Goal: Contribute content: Add original content to the website for others to see

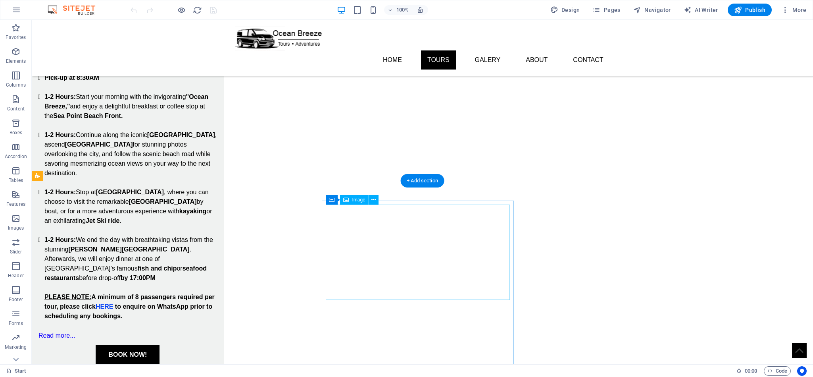
scroll to position [655, 0]
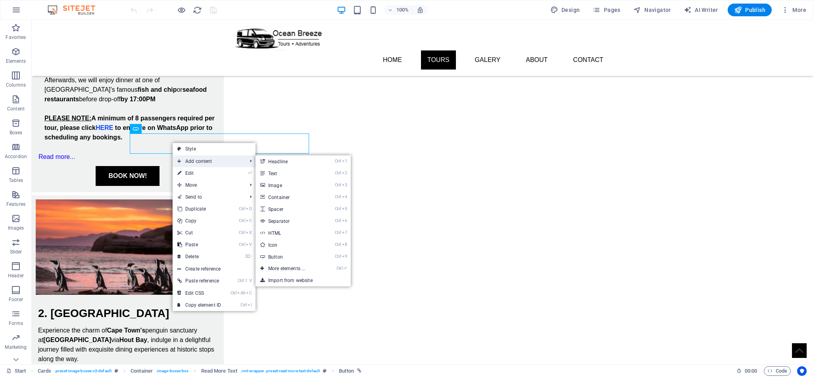
click at [216, 161] on span "Add content" at bounding box center [208, 161] width 71 height 12
click at [280, 186] on link "Ctrl 3 Image" at bounding box center [288, 185] width 65 height 12
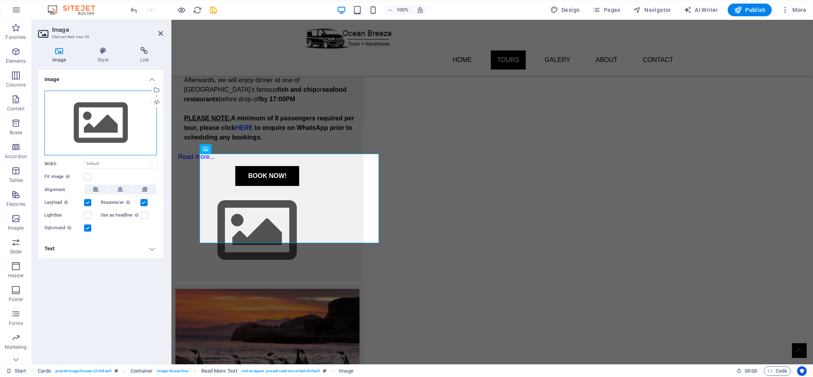
click at [92, 127] on div "Drag files here, click to choose files or select files from Files or our free s…" at bounding box center [100, 122] width 112 height 65
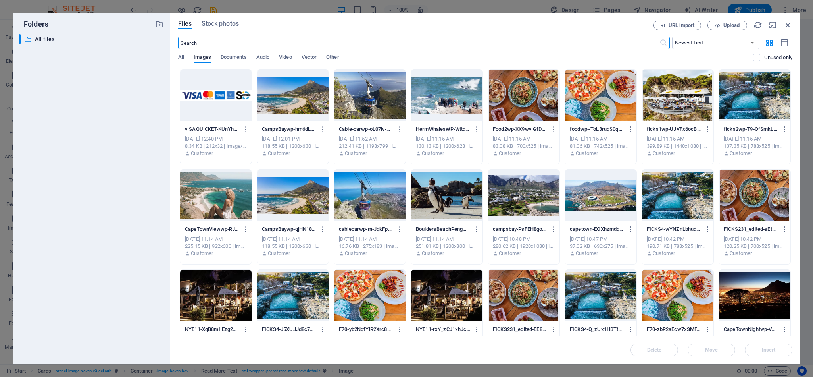
scroll to position [702, 0]
click at [730, 22] on button "Upload" at bounding box center [727, 26] width 40 height 10
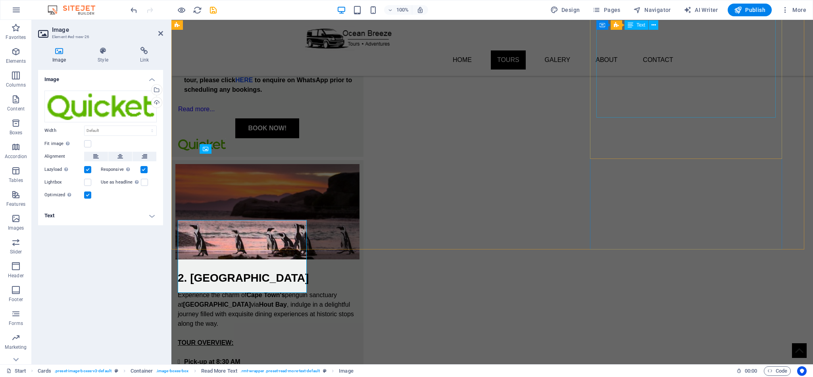
scroll to position [655, 0]
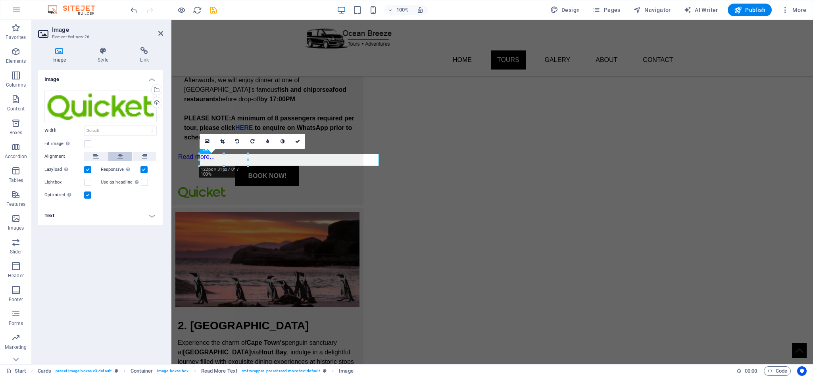
click at [117, 155] on button at bounding box center [120, 157] width 24 height 10
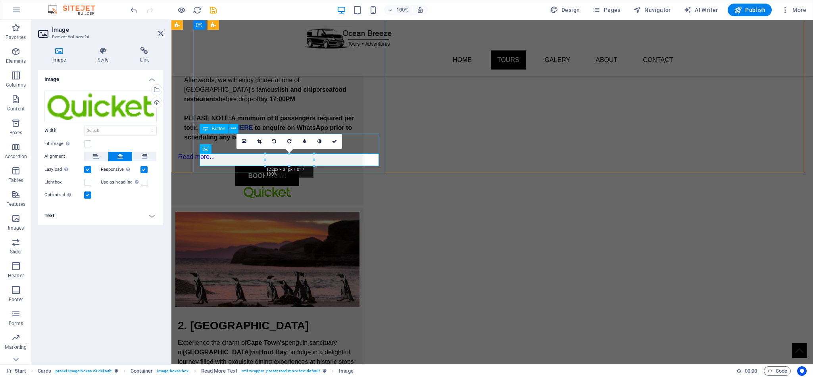
click at [357, 166] on div "BOOK NOW!" at bounding box center [267, 176] width 179 height 20
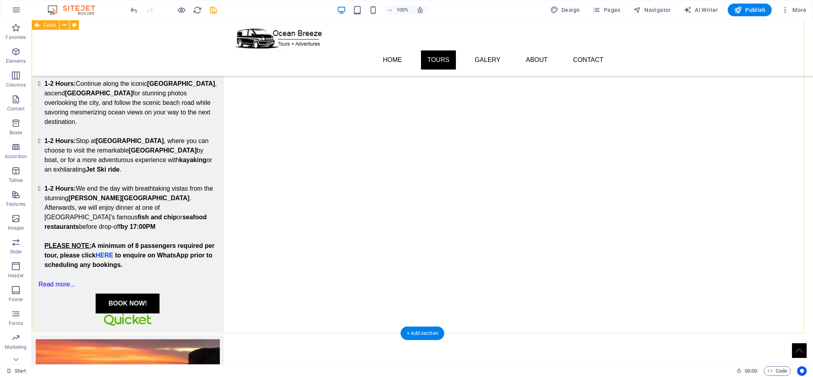
scroll to position [539, 0]
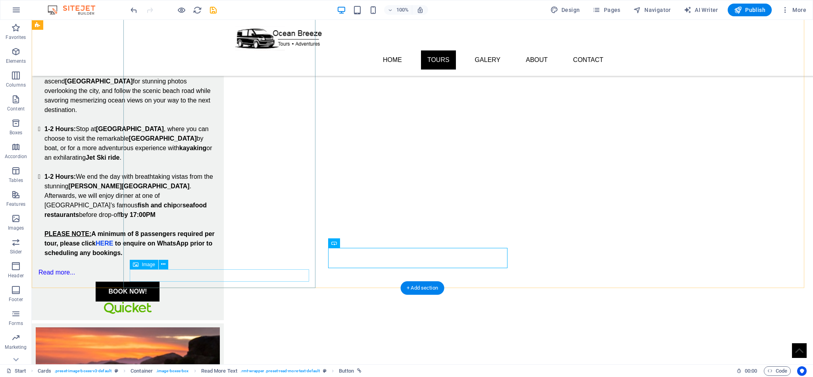
click at [217, 301] on figure at bounding box center [127, 307] width 179 height 12
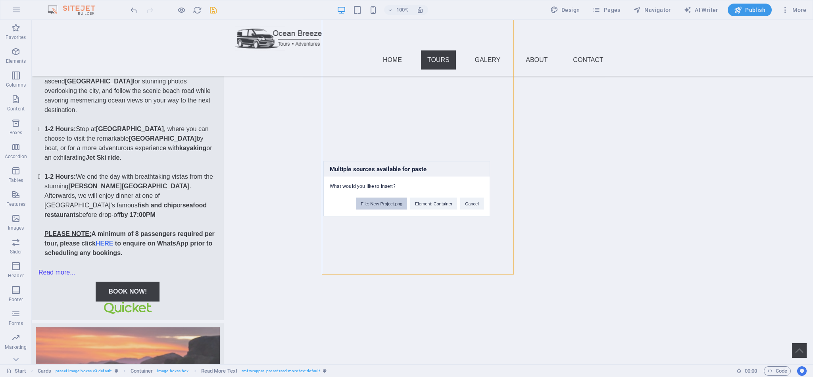
click at [382, 200] on button "File: New Project.png" at bounding box center [381, 203] width 51 height 12
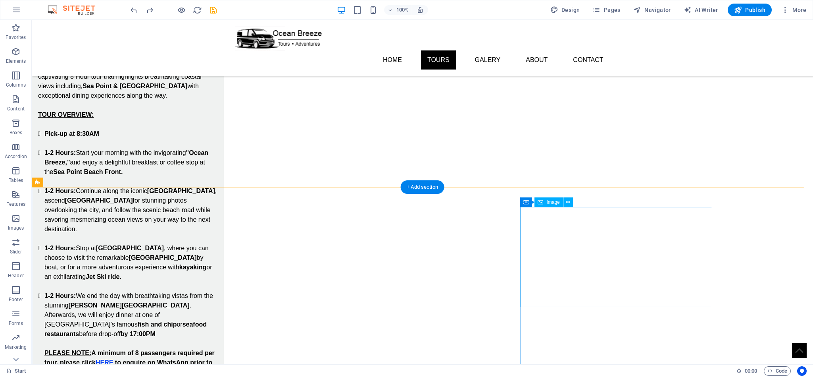
scroll to position [640, 0]
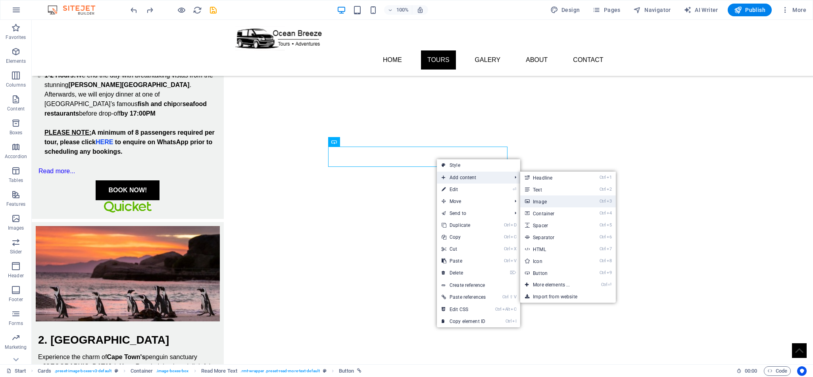
click at [555, 201] on link "Ctrl 3 Image" at bounding box center [552, 201] width 65 height 12
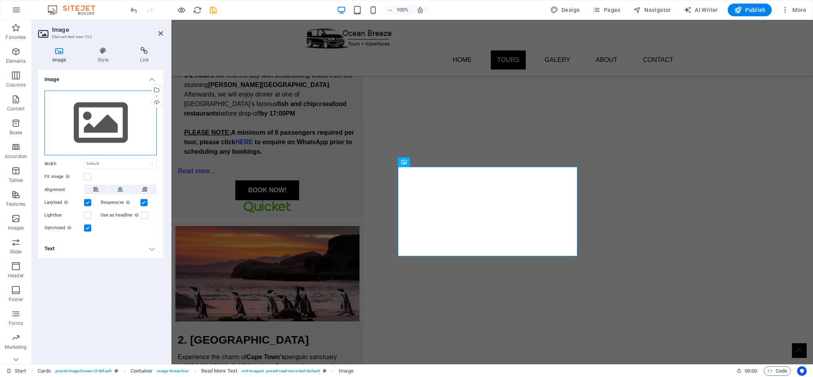
click at [96, 137] on div "Drag files here, click to choose files or select files from Files or our free s…" at bounding box center [100, 122] width 112 height 65
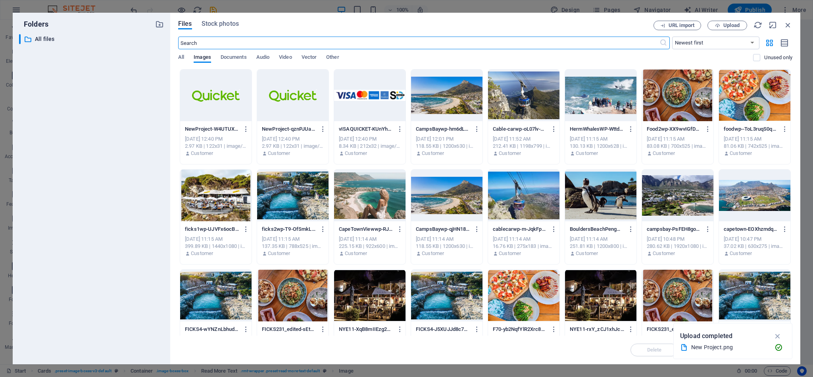
scroll to position [678, 0]
click at [219, 101] on div at bounding box center [215, 95] width 71 height 52
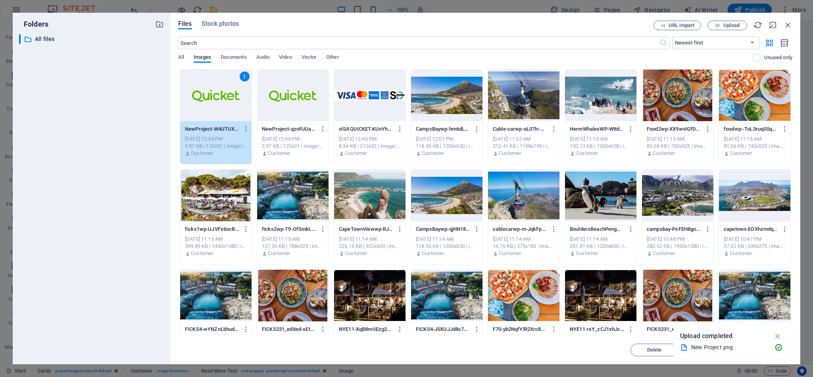
click at [219, 101] on div "1" at bounding box center [215, 95] width 71 height 52
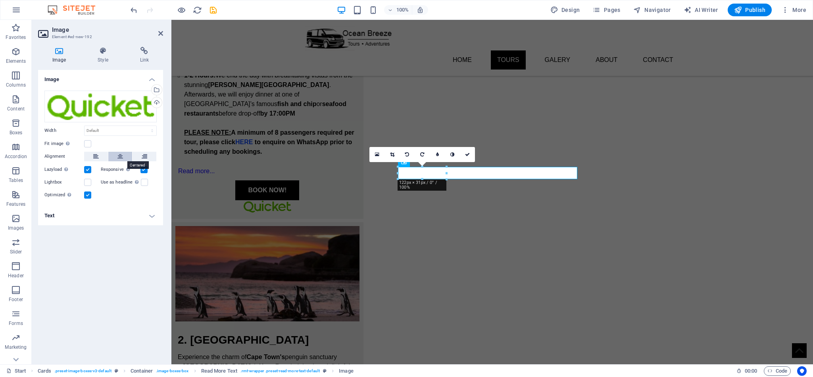
click at [121, 152] on icon at bounding box center [120, 157] width 6 height 10
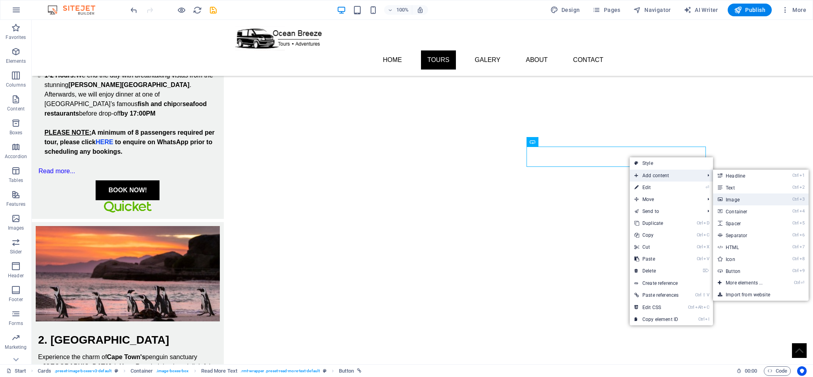
click at [751, 199] on link "Ctrl 3 Image" at bounding box center [745, 199] width 65 height 12
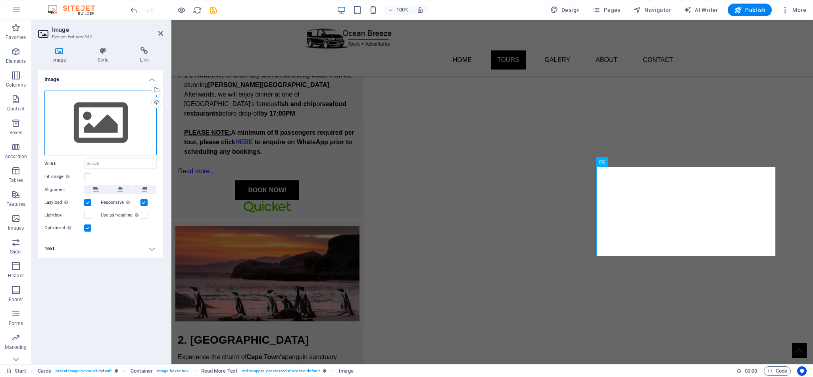
click at [121, 124] on div "Drag files here, click to choose files or select files from Files or our free s…" at bounding box center [100, 122] width 112 height 65
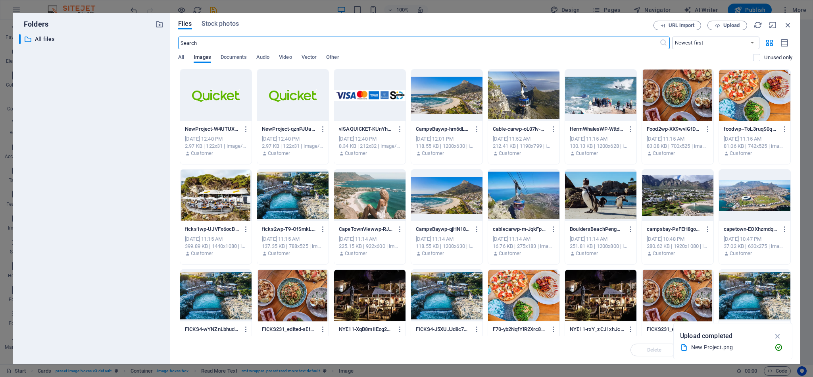
scroll to position [678, 0]
click at [230, 98] on div at bounding box center [215, 95] width 71 height 52
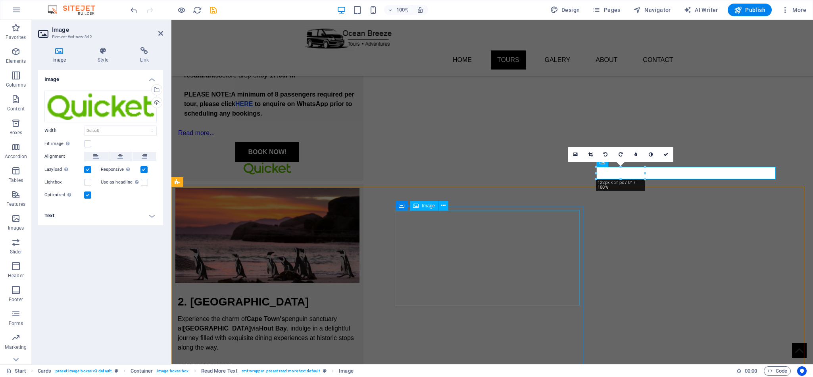
scroll to position [640, 0]
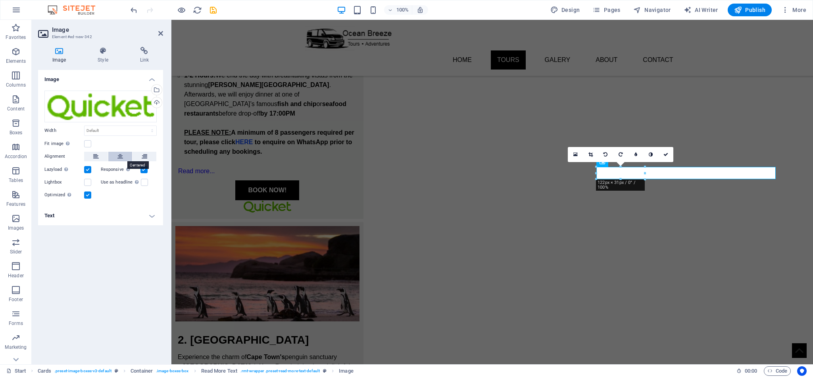
click at [117, 156] on button at bounding box center [120, 157] width 24 height 10
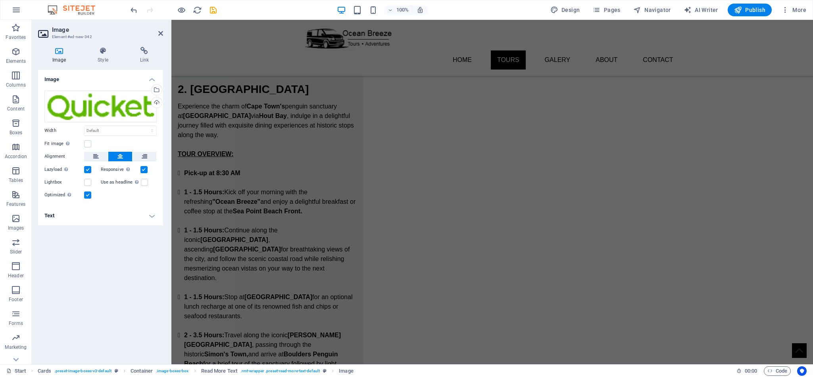
scroll to position [966, 0]
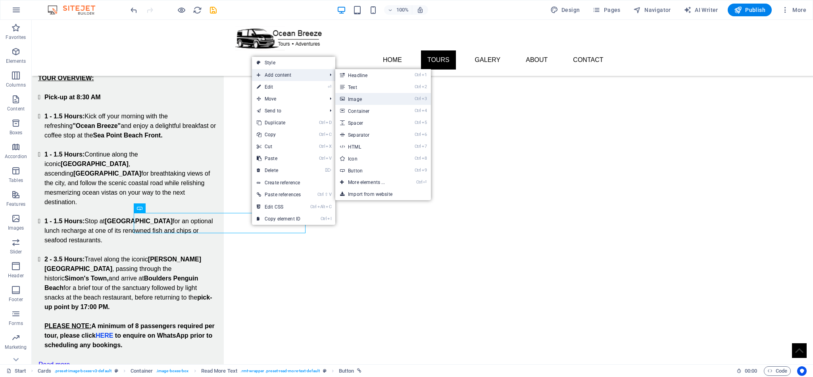
click at [380, 97] on link "Ctrl 3 Image" at bounding box center [367, 99] width 65 height 12
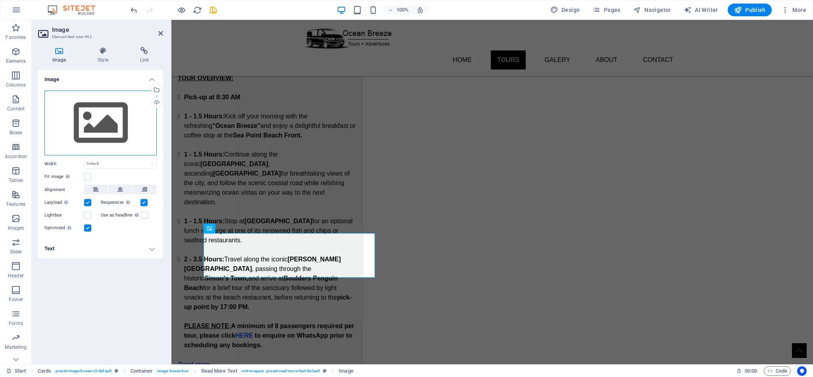
click at [110, 125] on div "Drag files here, click to choose files or select files from Files or our free s…" at bounding box center [100, 122] width 112 height 65
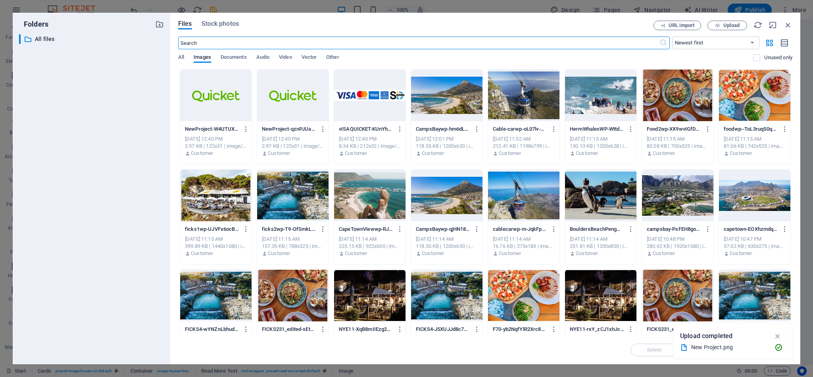
scroll to position [1041, 0]
click at [240, 93] on div at bounding box center [215, 95] width 71 height 52
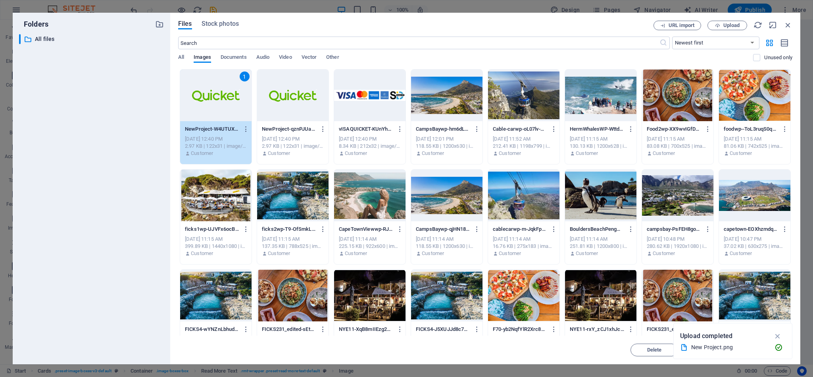
click at [212, 101] on div "1" at bounding box center [215, 95] width 71 height 52
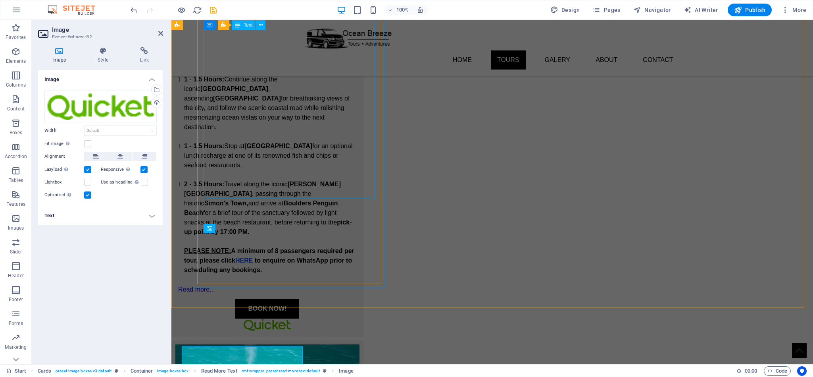
scroll to position [966, 0]
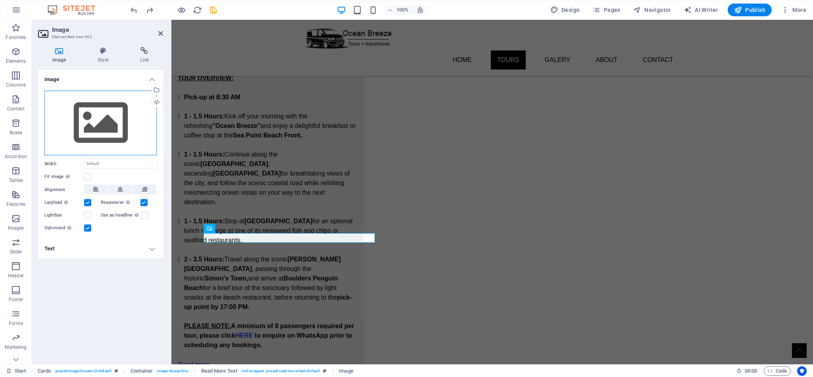
click at [117, 125] on div "Drag files here, click to choose files or select files from Files or our free s…" at bounding box center [100, 122] width 112 height 65
click at [117, 125] on body "Ocean Breeze Tours - [GEOGRAPHIC_DATA], [GEOGRAPHIC_DATA] Start (en) Favorites …" at bounding box center [406, 188] width 813 height 377
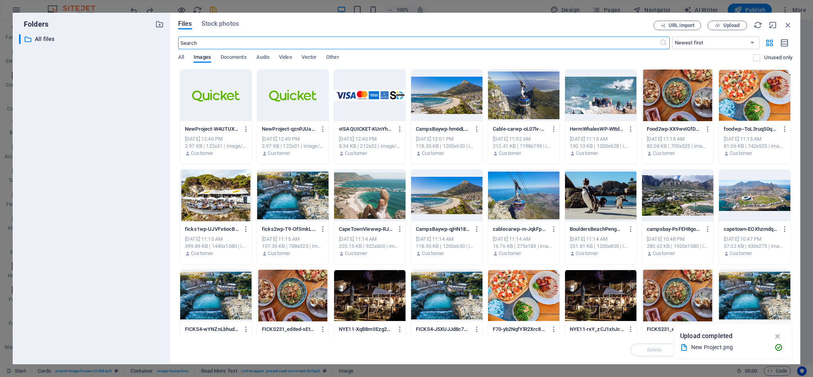
scroll to position [1041, 0]
click at [282, 89] on div at bounding box center [292, 95] width 71 height 52
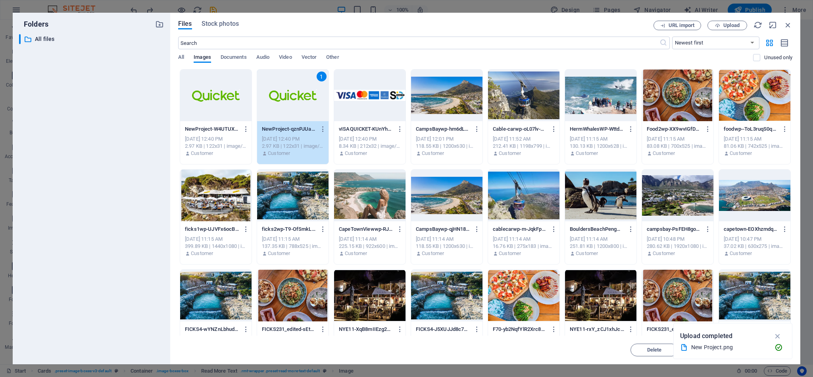
click at [290, 105] on div "1" at bounding box center [292, 95] width 71 height 52
click at [290, 105] on div at bounding box center [292, 95] width 71 height 52
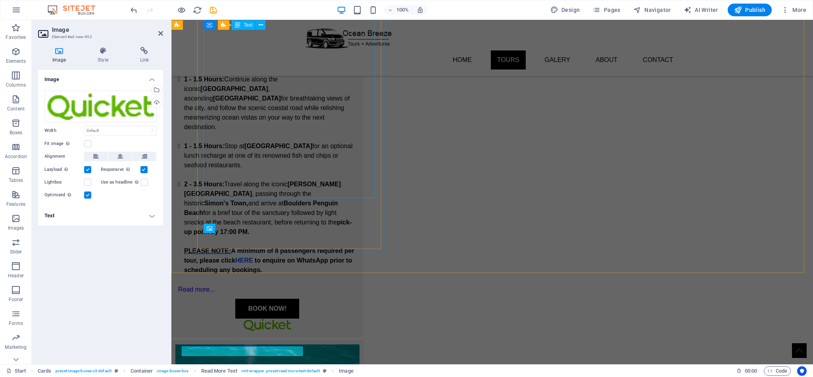
scroll to position [966, 0]
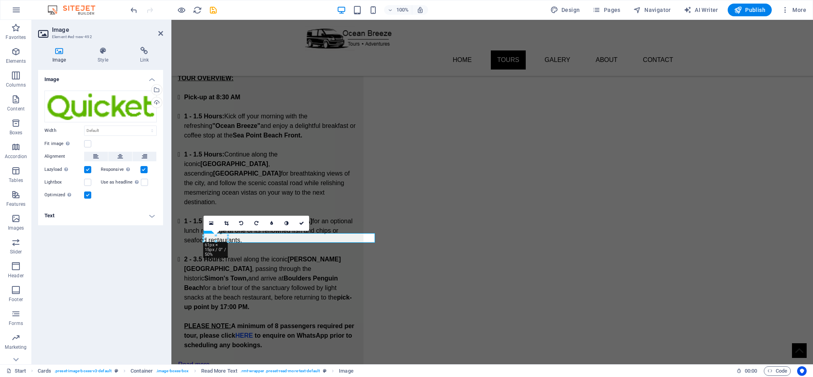
click at [121, 161] on div "Alignment" at bounding box center [100, 157] width 112 height 10
click at [122, 157] on icon at bounding box center [120, 157] width 6 height 10
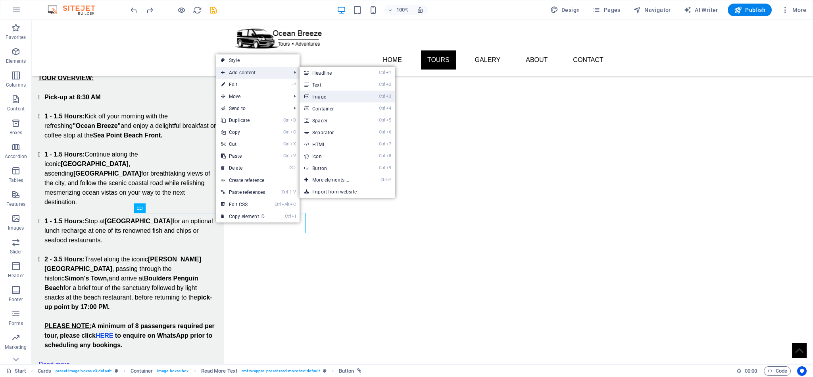
click at [338, 99] on link "Ctrl 3 Image" at bounding box center [332, 96] width 65 height 12
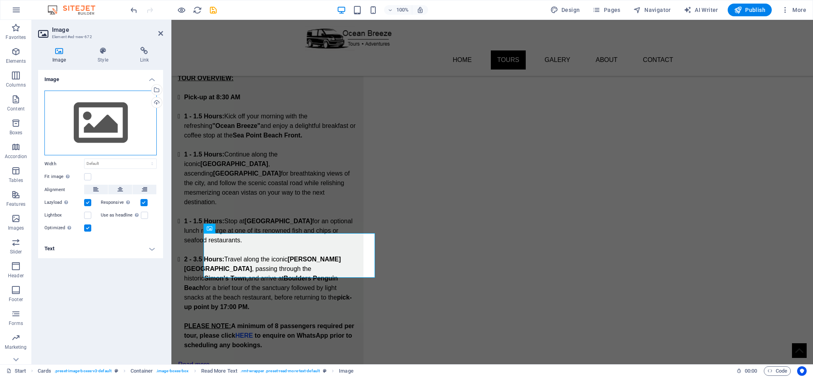
click at [119, 121] on div "Drag files here, click to choose files or select files from Files or our free s…" at bounding box center [100, 122] width 112 height 65
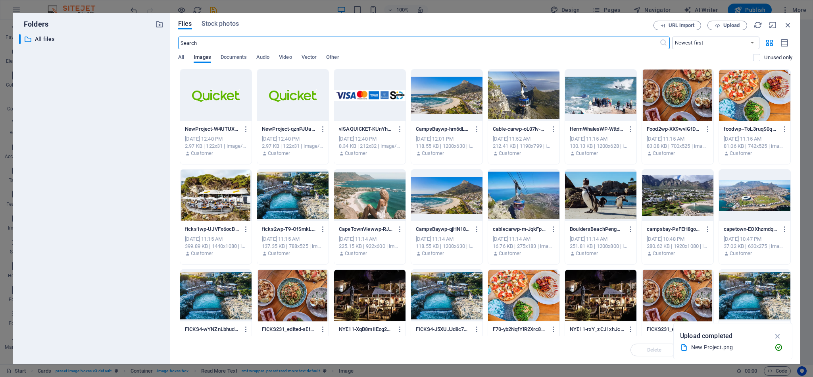
click at [222, 92] on div at bounding box center [215, 95] width 71 height 52
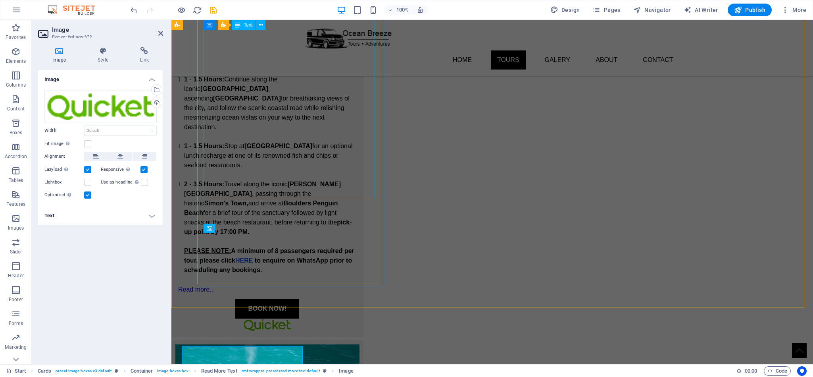
scroll to position [966, 0]
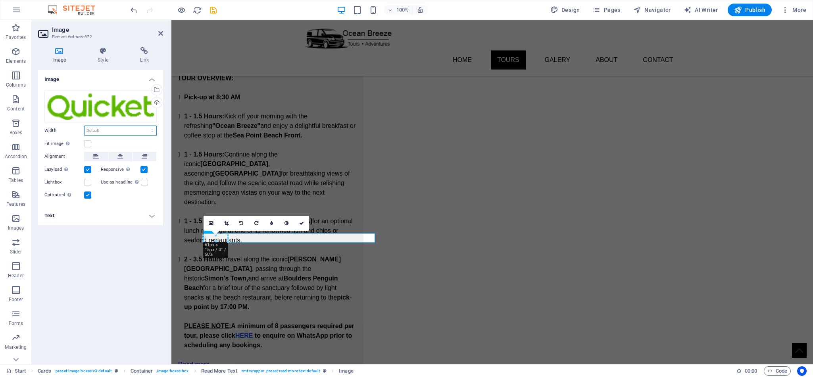
click at [102, 133] on select "Default auto px rem % em vh vw" at bounding box center [121, 131] width 72 height 10
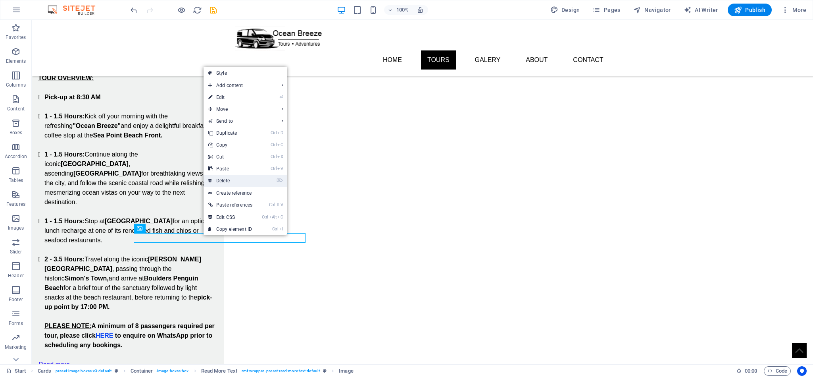
click at [243, 179] on link "⌦ Delete" at bounding box center [231, 181] width 54 height 12
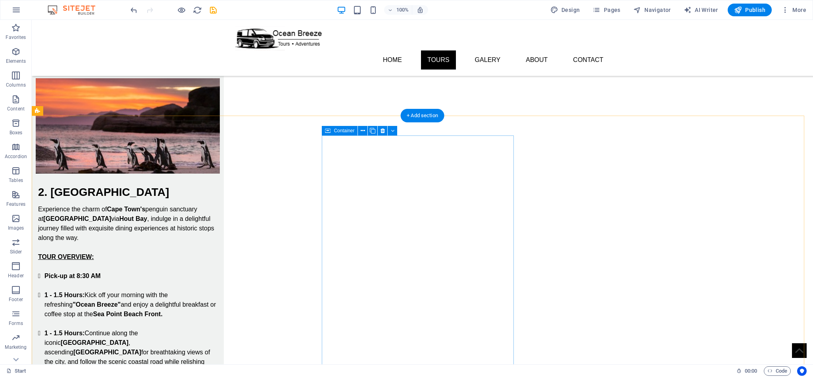
scroll to position [669, 0]
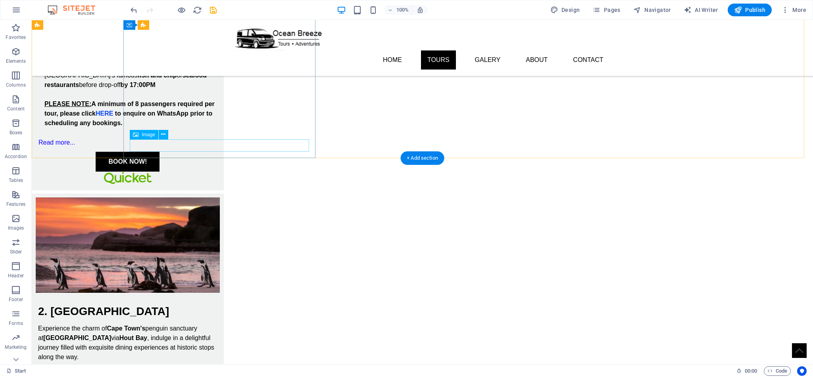
click at [217, 171] on figure at bounding box center [127, 177] width 179 height 12
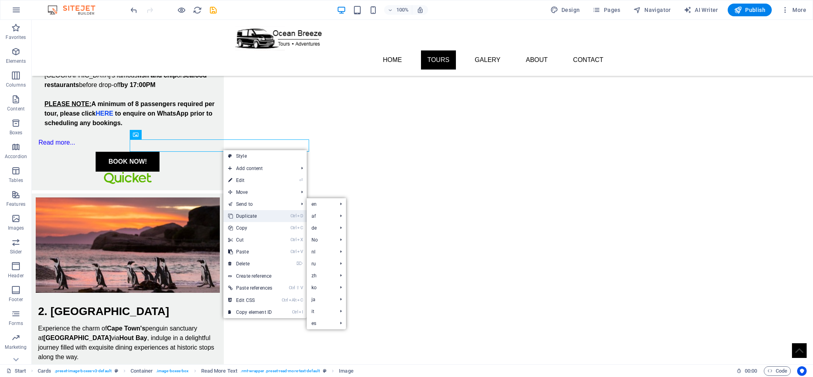
click at [257, 212] on link "Ctrl D Duplicate" at bounding box center [250, 216] width 54 height 12
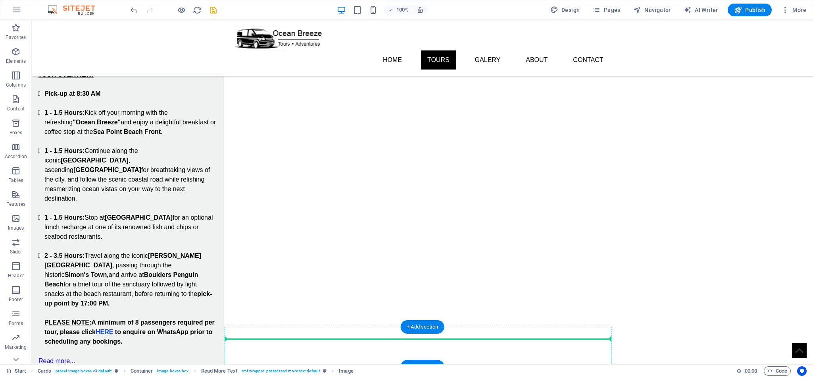
scroll to position [996, 0]
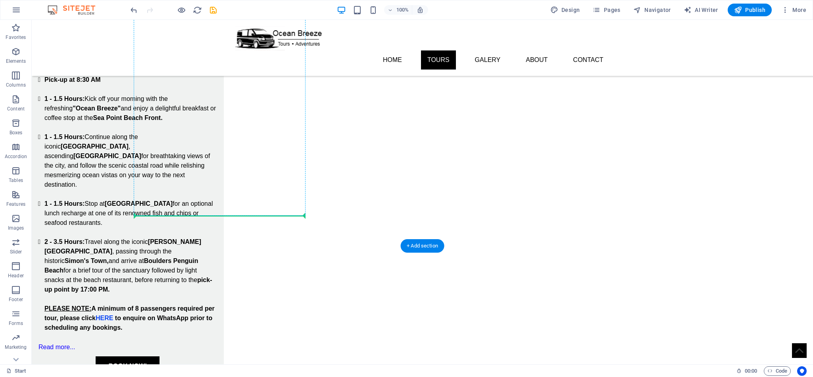
drag, startPoint x: 227, startPoint y: 158, endPoint x: 229, endPoint y: 210, distance: 51.6
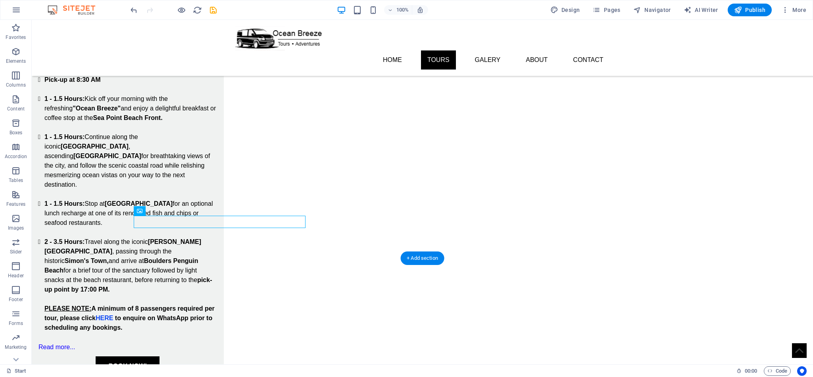
scroll to position [984, 0]
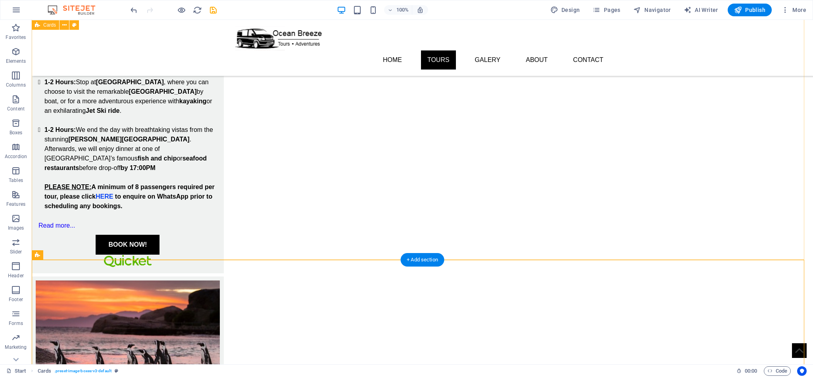
scroll to position [567, 0]
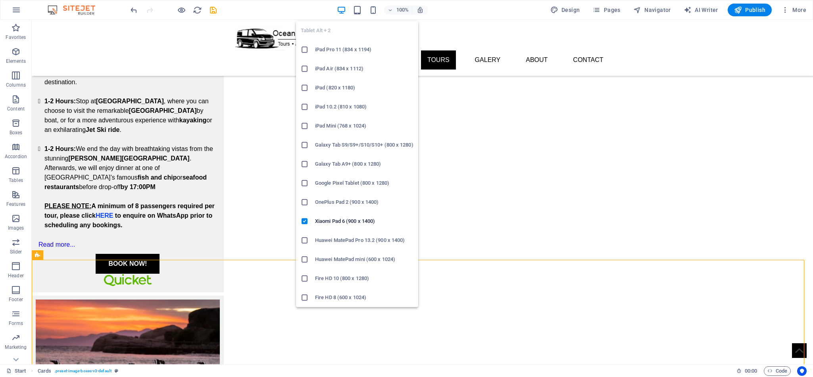
click at [363, 15] on div "Tablet Alt + 2 iPad Pro 11 (834 x 1194) iPad Air (834 x 1112) iPad (820 x 1180)…" at bounding box center [357, 161] width 122 height 292
click at [356, 11] on icon "button" at bounding box center [357, 10] width 9 height 9
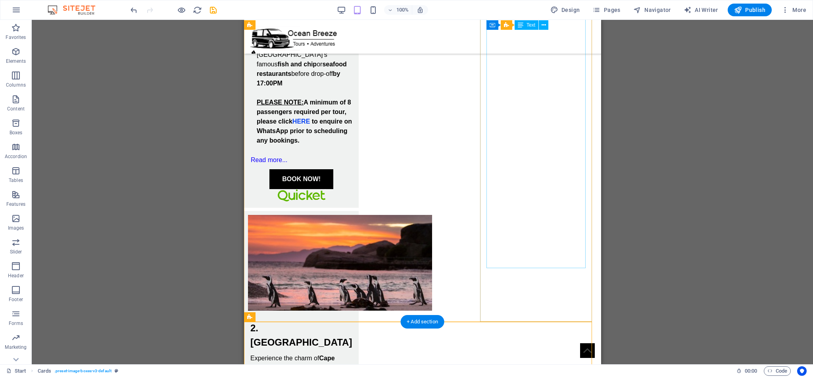
scroll to position [615, 0]
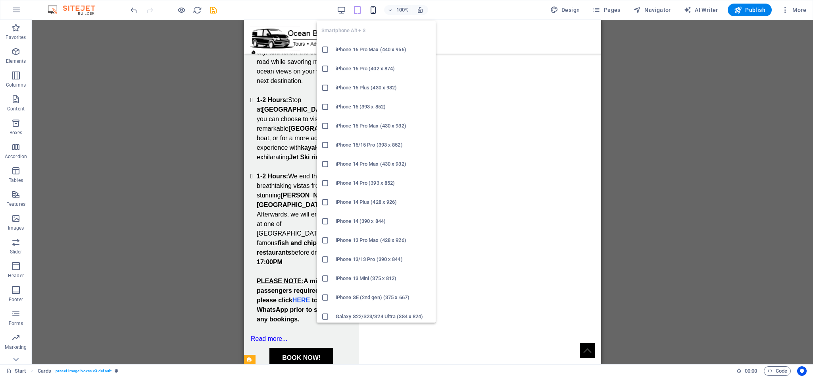
click at [377, 11] on icon "button" at bounding box center [373, 10] width 9 height 9
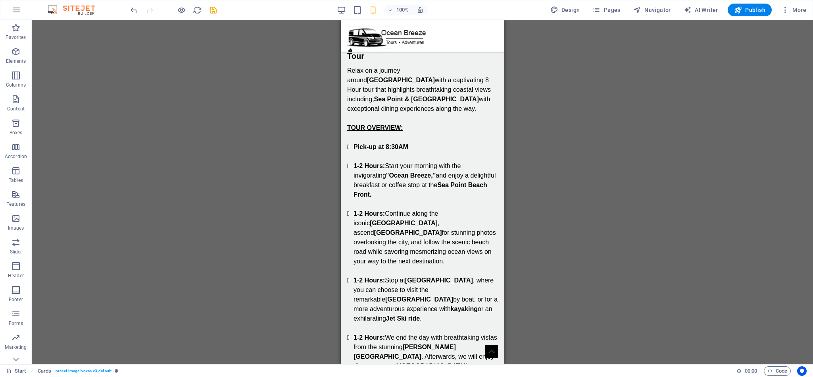
scroll to position [135, 0]
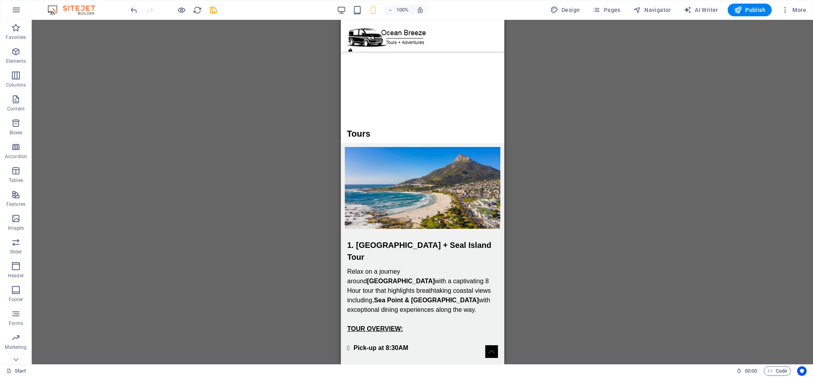
click at [212, 11] on icon "save" at bounding box center [213, 10] width 9 height 9
checkbox input "false"
click at [753, 4] on button "Publish" at bounding box center [750, 10] width 44 height 13
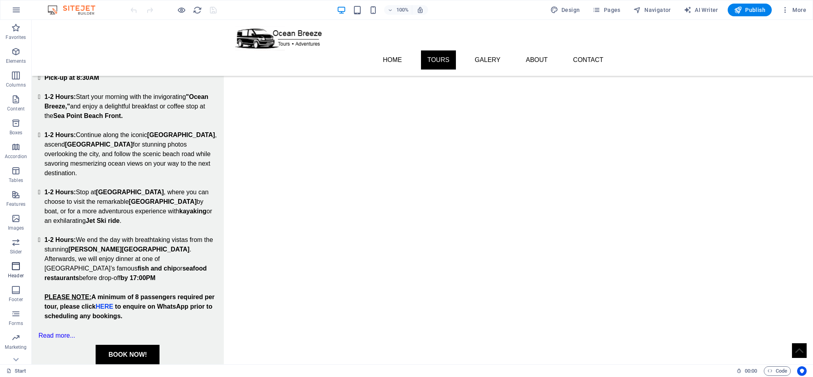
scroll to position [12, 0]
click at [20, 257] on icon "button" at bounding box center [16, 254] width 10 height 10
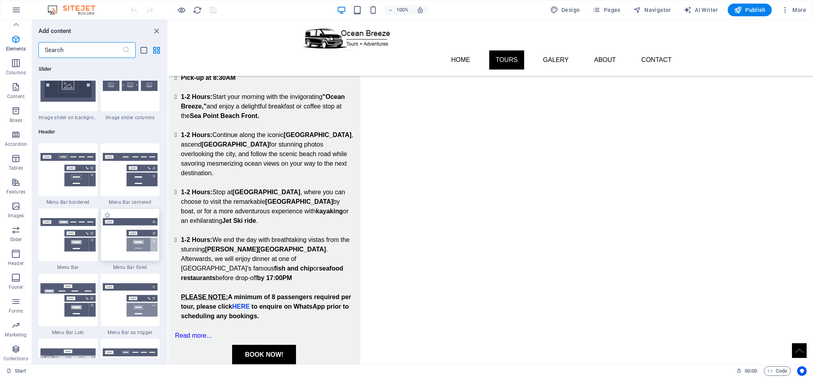
scroll to position [4777, 0]
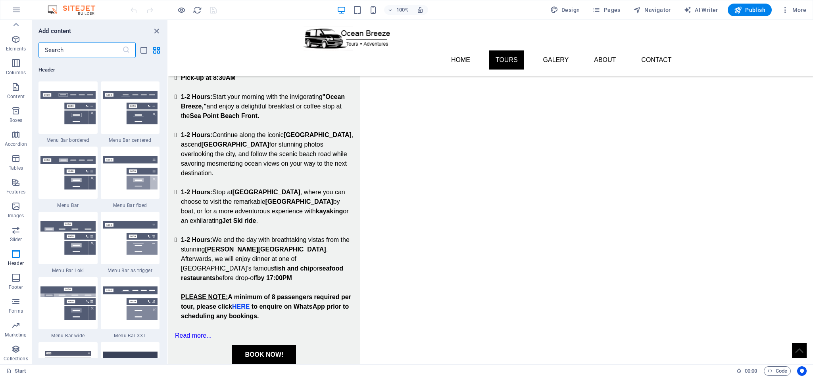
click at [63, 49] on input "text" at bounding box center [80, 50] width 84 height 16
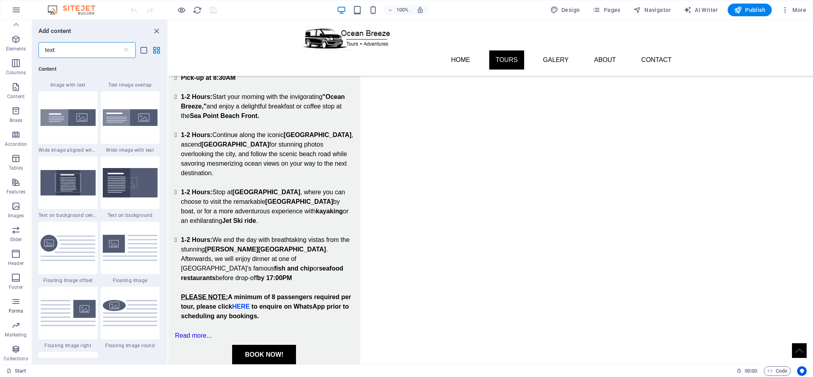
scroll to position [0, 0]
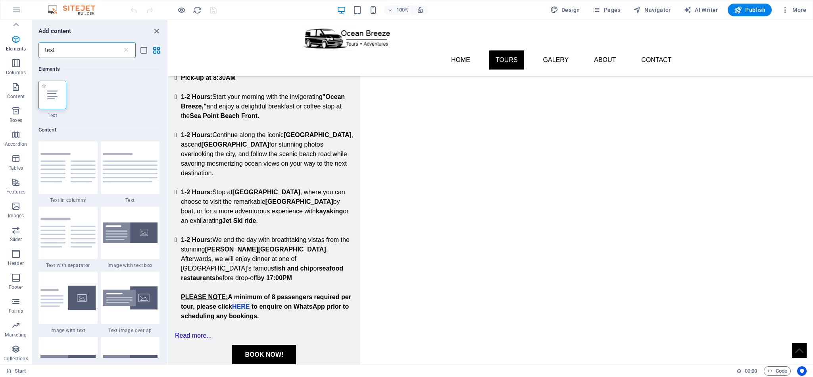
type input "text"
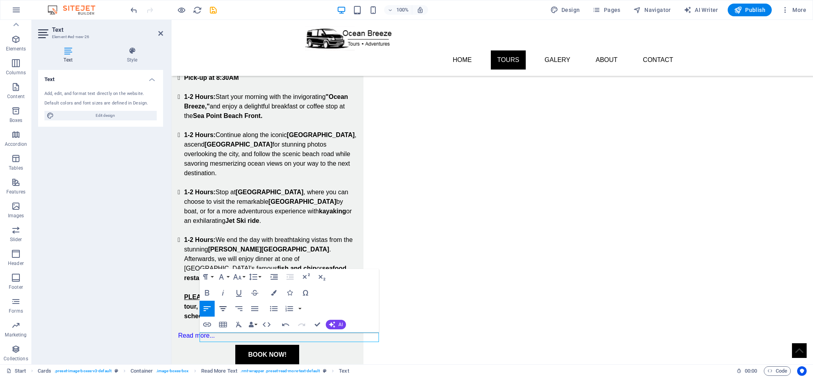
click at [225, 309] on icon "button" at bounding box center [223, 309] width 10 height 10
click at [159, 314] on div "Text Add, edit, and format text directly on the website. Default colors and fon…" at bounding box center [100, 214] width 125 height 288
click at [142, 307] on div "Text Add, edit, and format text directly on the website. Default colors and fon…" at bounding box center [100, 214] width 125 height 288
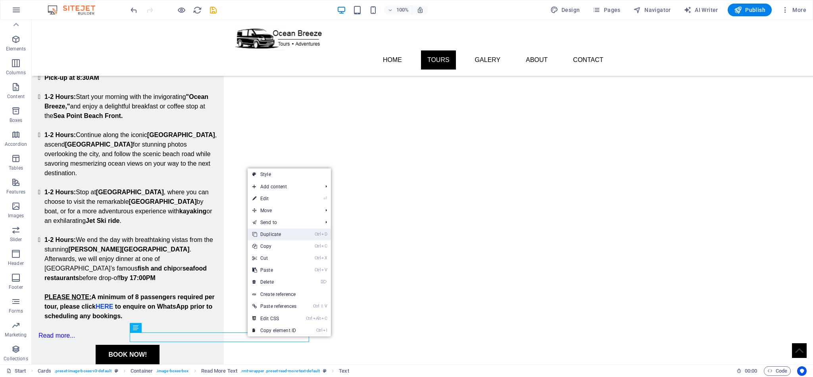
click at [284, 235] on link "Ctrl D Duplicate" at bounding box center [275, 234] width 54 height 12
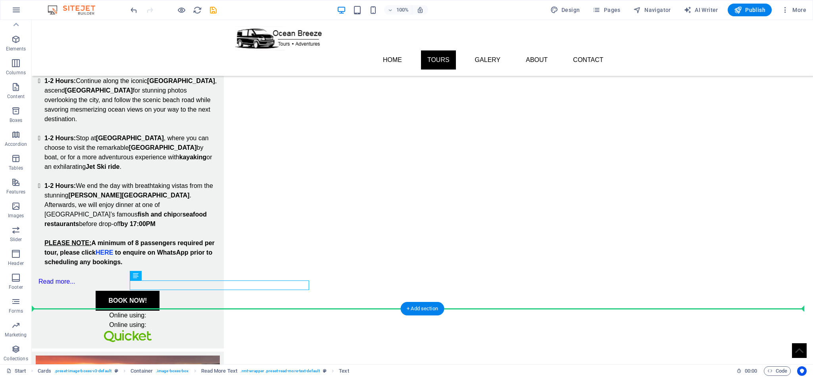
scroll to position [537, 0]
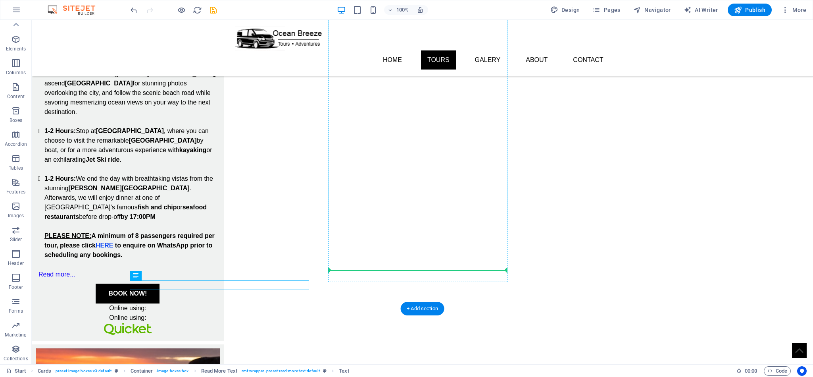
drag, startPoint x: 265, startPoint y: 345, endPoint x: 442, endPoint y: 270, distance: 191.8
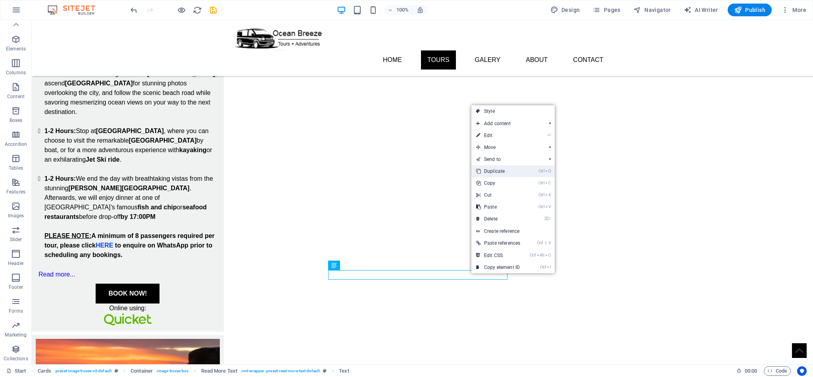
click at [510, 165] on link "Ctrl D Duplicate" at bounding box center [498, 171] width 54 height 12
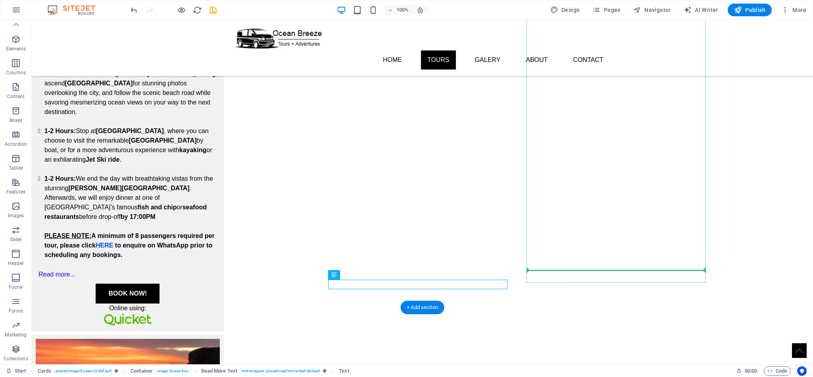
drag, startPoint x: 457, startPoint y: 286, endPoint x: 615, endPoint y: 273, distance: 158.0
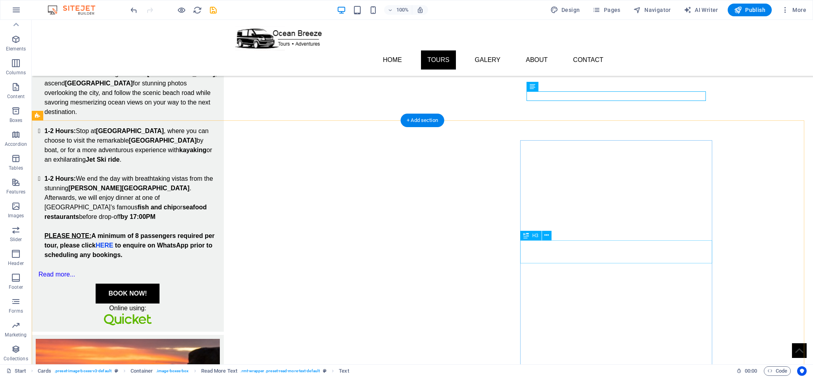
scroll to position [716, 0]
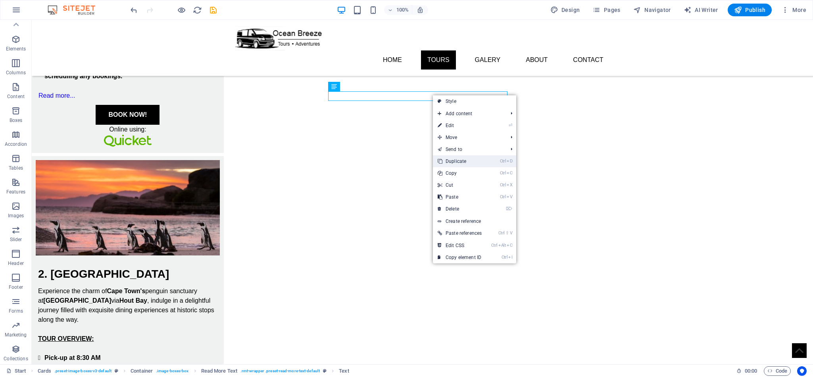
click at [470, 163] on link "Ctrl D Duplicate" at bounding box center [460, 161] width 54 height 12
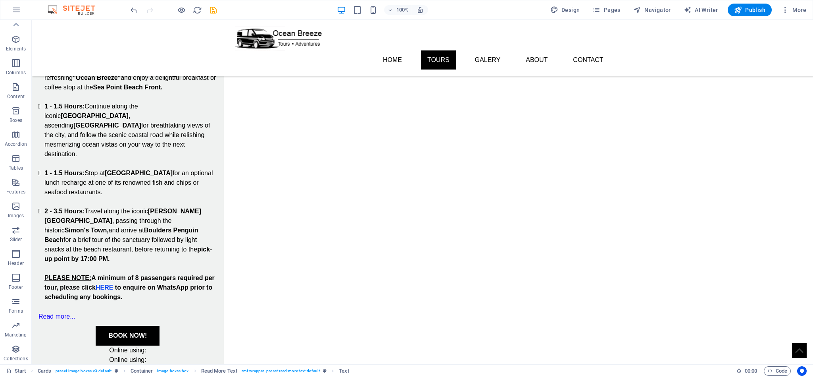
scroll to position [1025, 0]
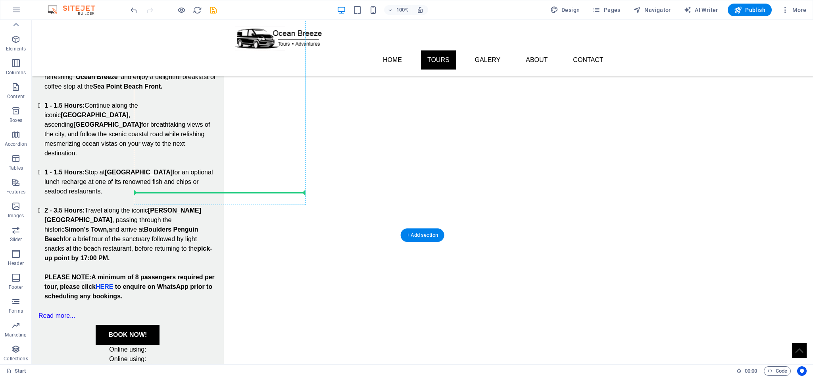
drag, startPoint x: 438, startPoint y: 105, endPoint x: 252, endPoint y: 192, distance: 205.9
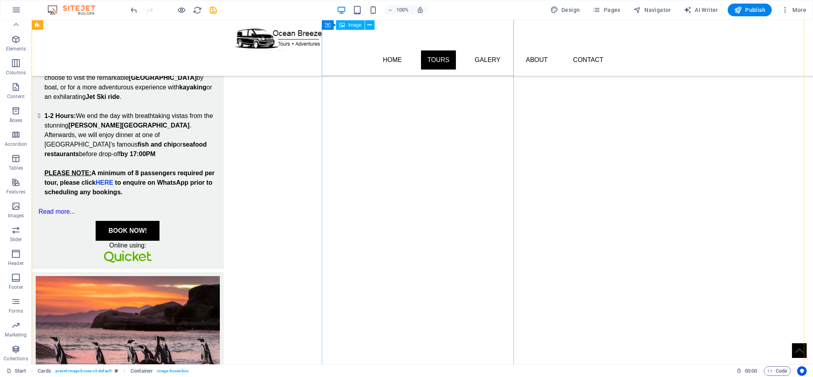
scroll to position [302, 0]
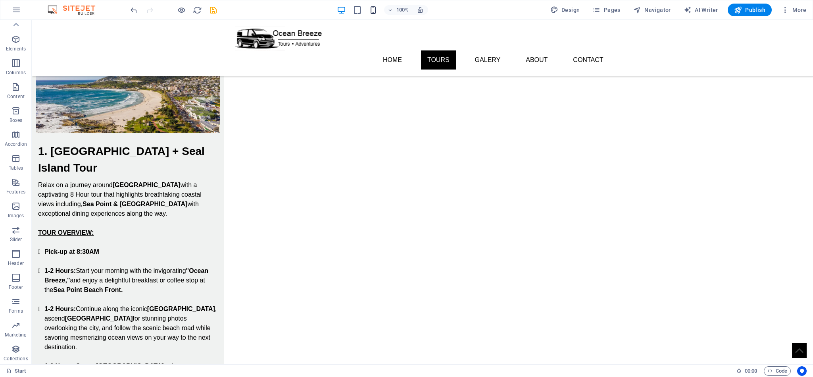
click at [371, 6] on icon "button" at bounding box center [373, 10] width 9 height 9
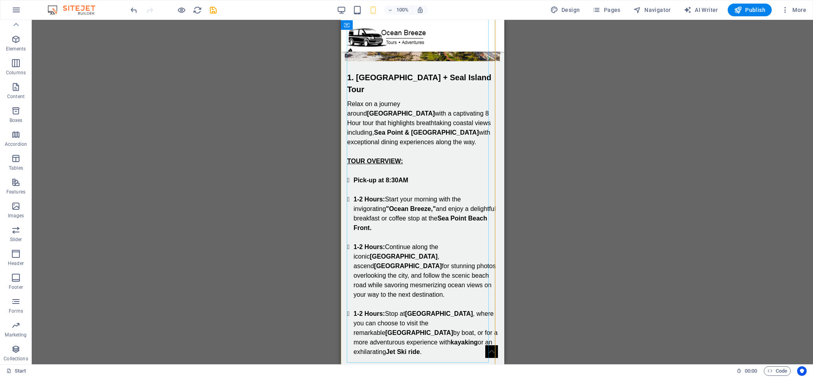
scroll to position [540, 0]
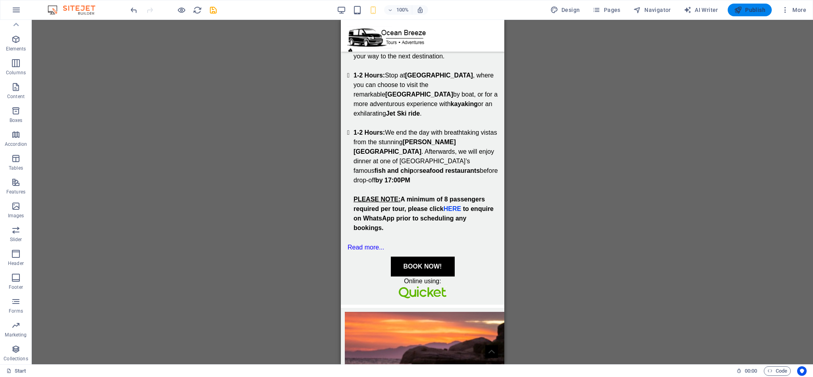
click at [753, 7] on span "Publish" at bounding box center [749, 10] width 31 height 8
checkbox input "false"
